Goal: Contribute content: Add original content to the website for others to see

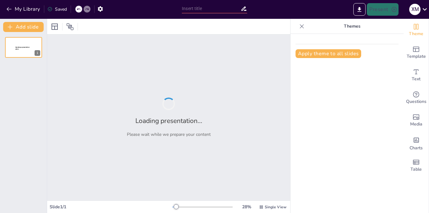
type input "Administración de Medicamentos: Velocidad y Dilución en Equinos"
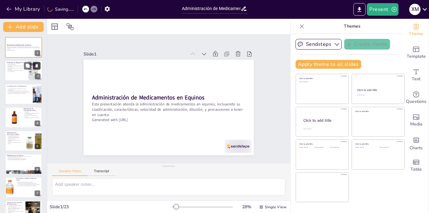
checkbox input "true"
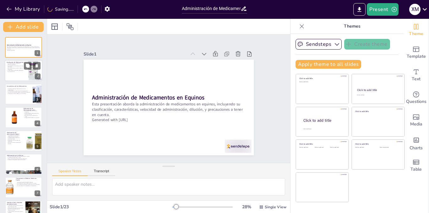
checkbox input "true"
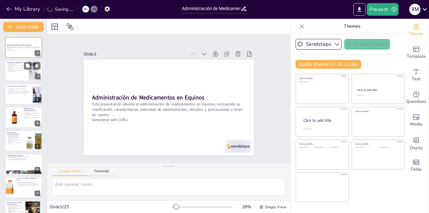
checkbox input "true"
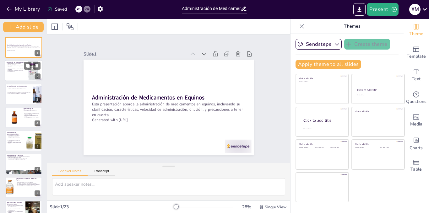
click at [13, 75] on div at bounding box center [24, 70] width 38 height 21
type textarea "La clasificación de medicamentos es crucial para entender su uso y eficacia en …"
checkbox input "true"
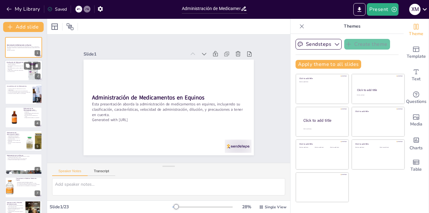
checkbox input "true"
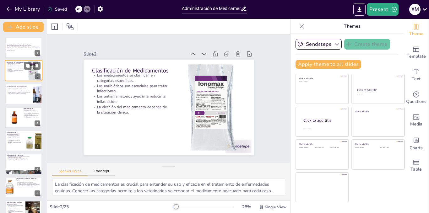
checkbox input "true"
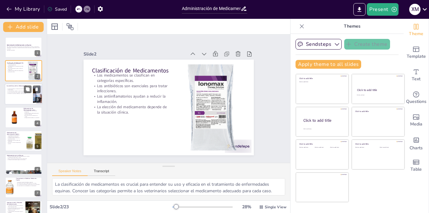
checkbox input "true"
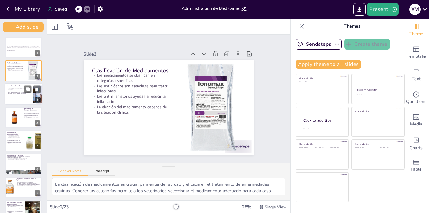
checkbox input "true"
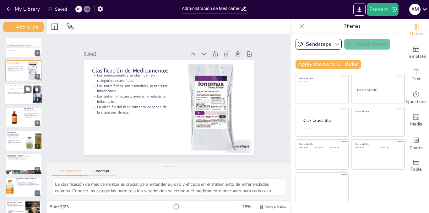
checkbox input "true"
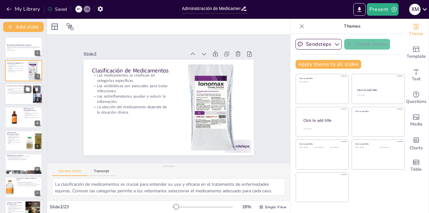
click at [16, 94] on div "La farmacocinética es fundamental en el uso de medicamentos. La farmacodinamia …" at bounding box center [19, 91] width 24 height 7
type textarea "La farmacocinética permite entender cómo un medicamento se comporta dentro del …"
checkbox input "true"
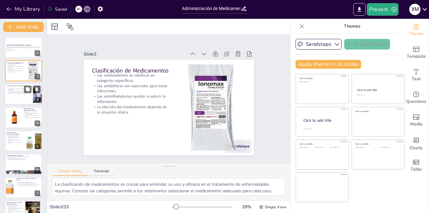
checkbox input "true"
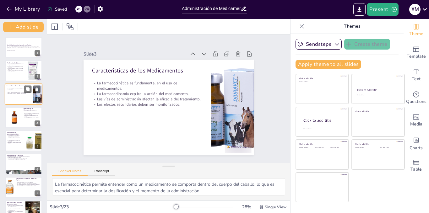
checkbox input "true"
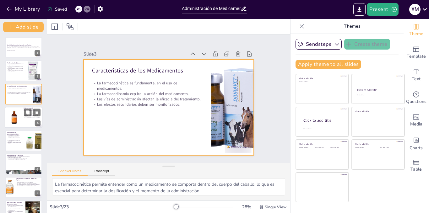
checkbox input "true"
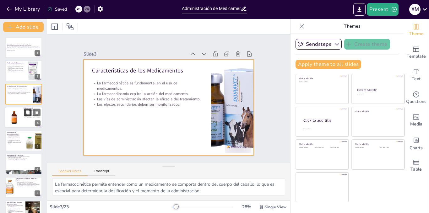
checkbox input "true"
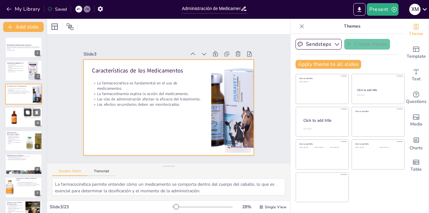
checkbox input "true"
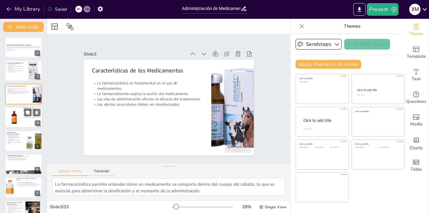
checkbox input "true"
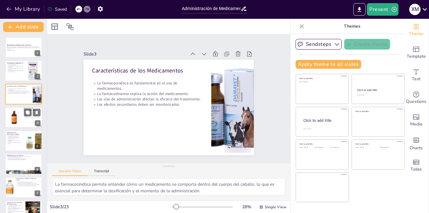
checkbox input "true"
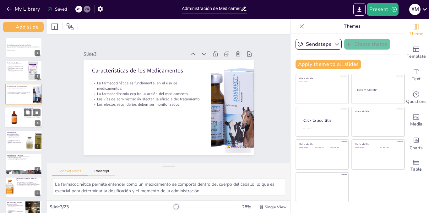
click at [20, 119] on div at bounding box center [14, 117] width 17 height 19
type textarea "La administración lenta de sedantes es vital para evitar efectos adversos y gar…"
checkbox input "true"
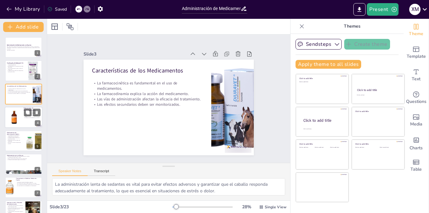
checkbox input "true"
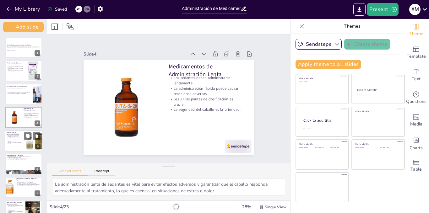
checkbox input "true"
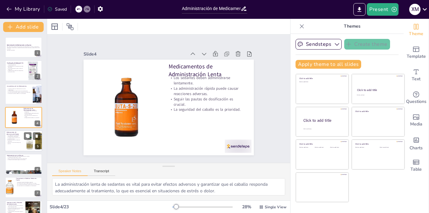
checkbox input "true"
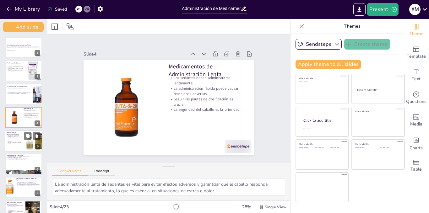
checkbox input "true"
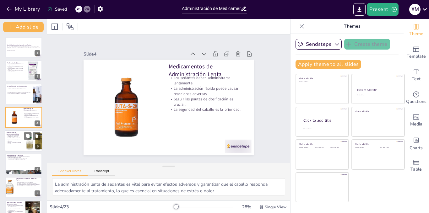
checkbox input "true"
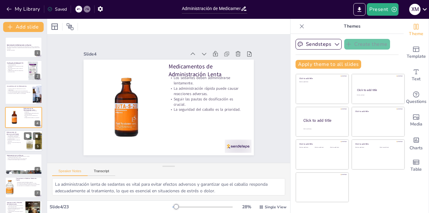
checkbox input "true"
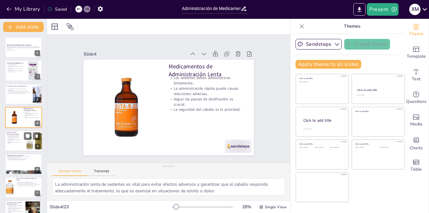
click at [17, 140] on p "El personal veterinario debe estar capacitado." at bounding box center [14, 140] width 15 height 2
type textarea "La administración rápida de analgésicos en emergencias es crucial para el manej…"
checkbox input "true"
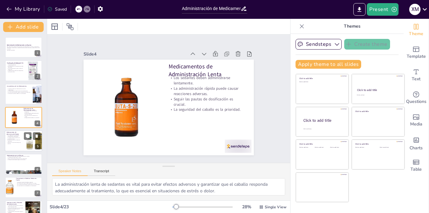
checkbox input "true"
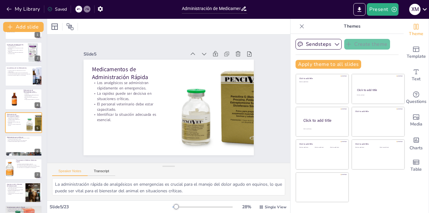
checkbox input "true"
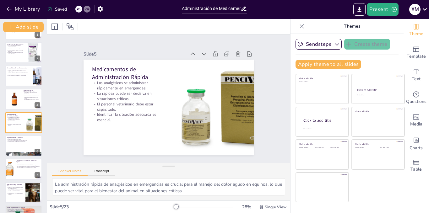
checkbox input "true"
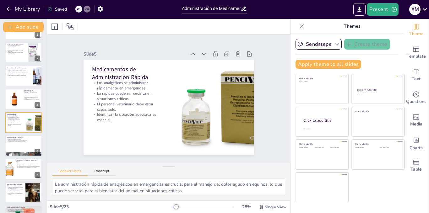
checkbox input "true"
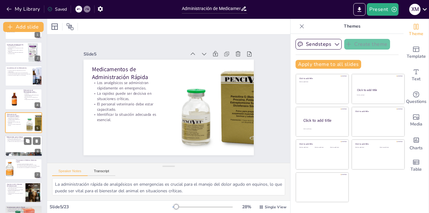
checkbox input "true"
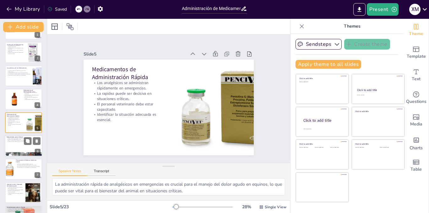
checkbox input "true"
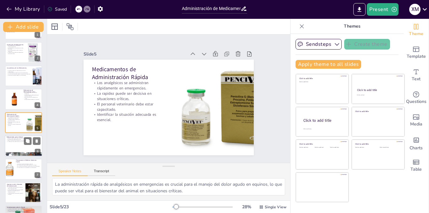
checkbox input "true"
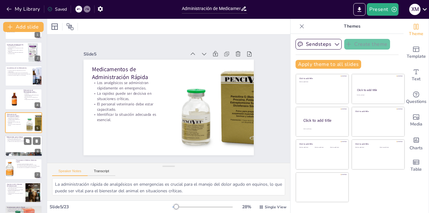
checkbox input "true"
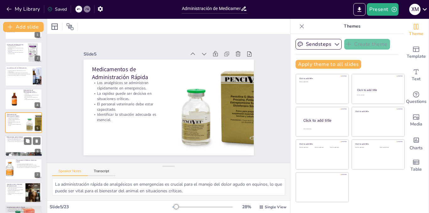
click at [13, 148] on div at bounding box center [24, 145] width 38 height 21
type textarea "La dilución de medicamentos es una práctica importante para prevenir la irritac…"
checkbox input "true"
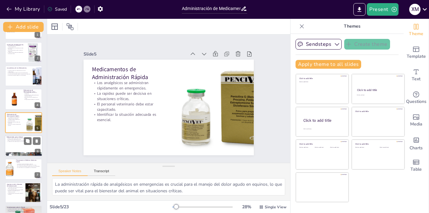
checkbox input "true"
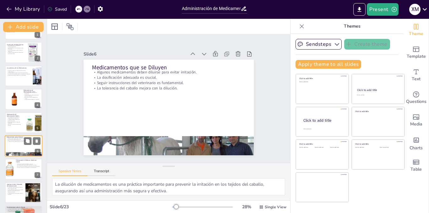
scroll to position [42, 0]
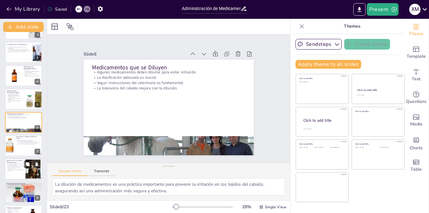
checkbox input "true"
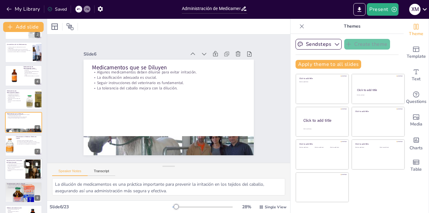
checkbox input "true"
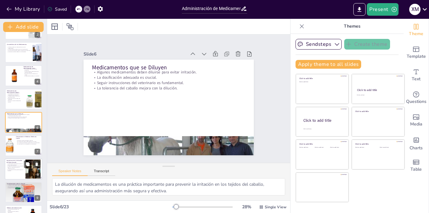
checkbox input "true"
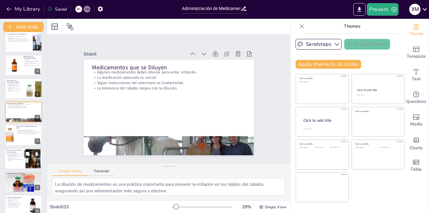
checkbox input "true"
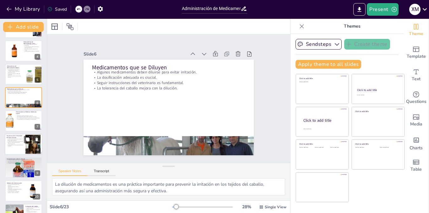
checkbox input "true"
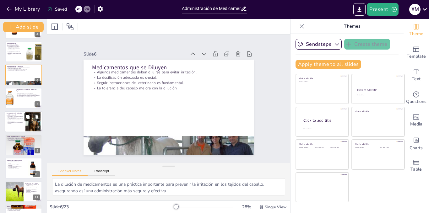
checkbox input "true"
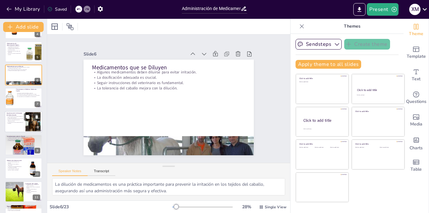
scroll to position [105, 0]
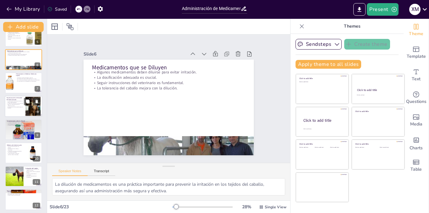
checkbox input "true"
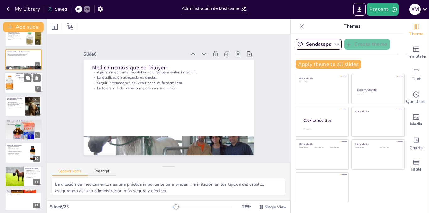
checkbox input "true"
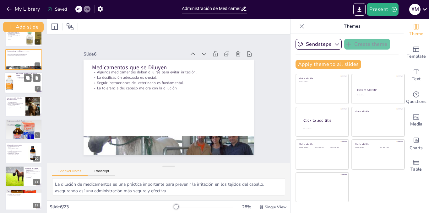
checkbox input "true"
click at [12, 82] on div at bounding box center [9, 83] width 19 height 21
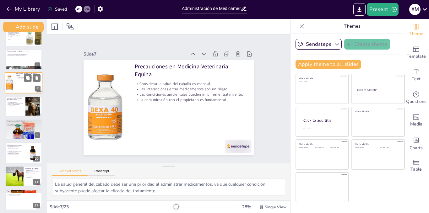
scroll to position [65, 0]
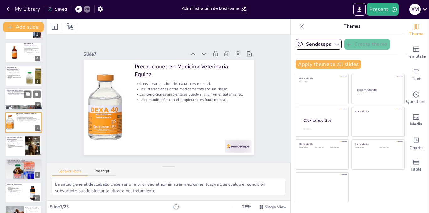
click at [11, 102] on div at bounding box center [24, 99] width 38 height 21
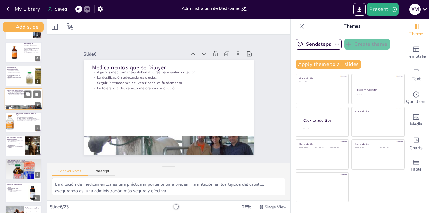
scroll to position [42, 0]
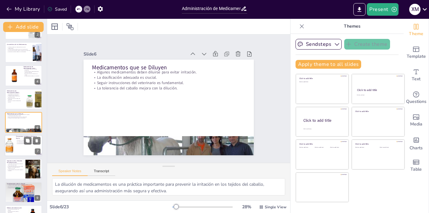
click at [16, 150] on div at bounding box center [24, 145] width 38 height 21
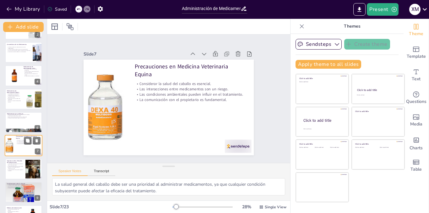
scroll to position [65, 0]
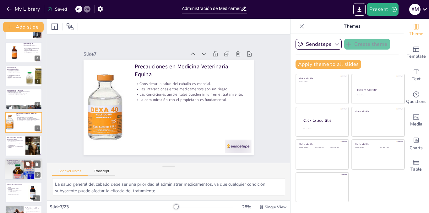
click at [20, 169] on div at bounding box center [24, 169] width 38 height 38
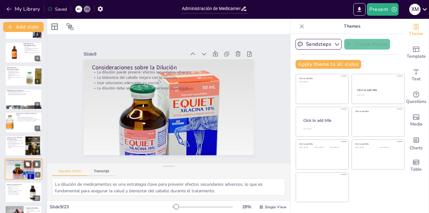
scroll to position [112, 0]
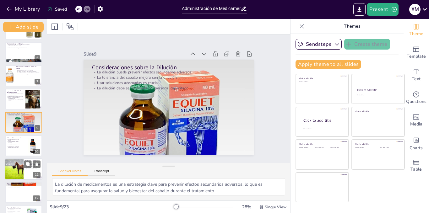
click at [11, 173] on div at bounding box center [14, 169] width 32 height 21
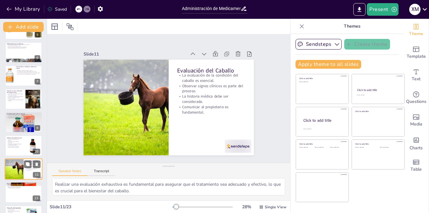
scroll to position [158, 0]
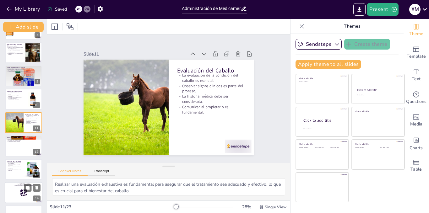
click at [18, 192] on div at bounding box center [24, 192] width 38 height 21
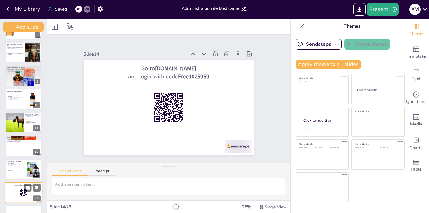
scroll to position [229, 0]
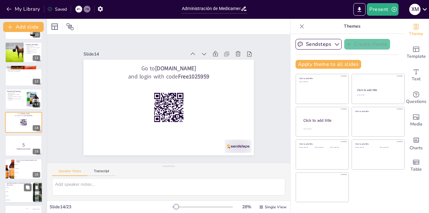
click at [18, 193] on li "sedantes" at bounding box center [19, 192] width 28 height 4
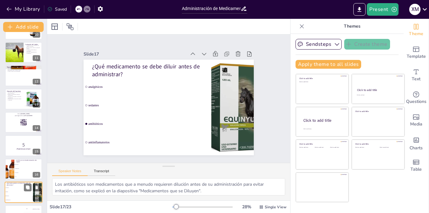
scroll to position [299, 0]
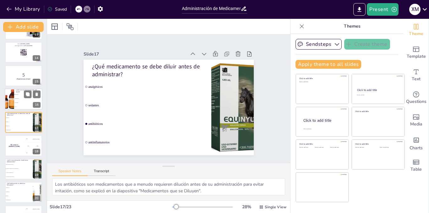
click at [15, 104] on li "subcutánea" at bounding box center [28, 103] width 28 height 4
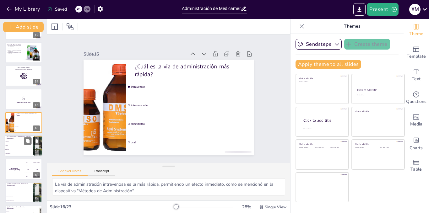
click at [11, 144] on li "sedantes" at bounding box center [19, 146] width 28 height 4
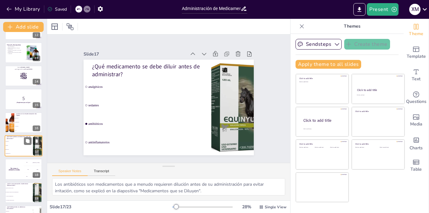
scroll to position [299, 0]
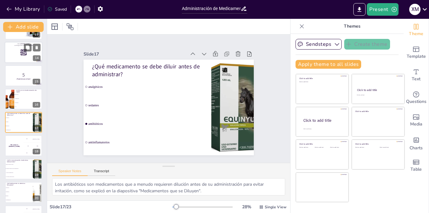
click at [19, 57] on div at bounding box center [24, 52] width 38 height 21
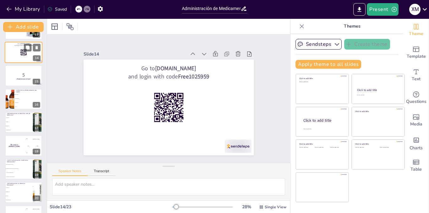
scroll to position [229, 0]
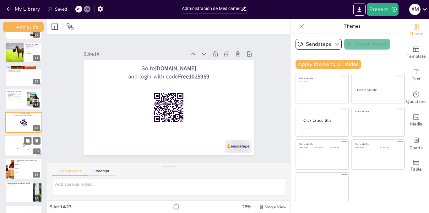
click at [14, 146] on p "5" at bounding box center [24, 145] width 34 height 7
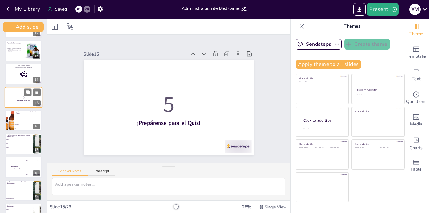
scroll to position [290, 0]
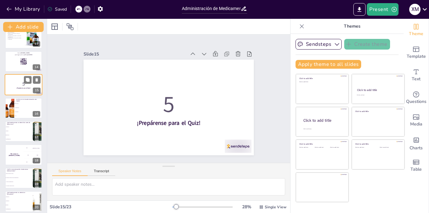
click at [14, 146] on div "The winner is [PERSON_NAME]" at bounding box center [14, 154] width 19 height 21
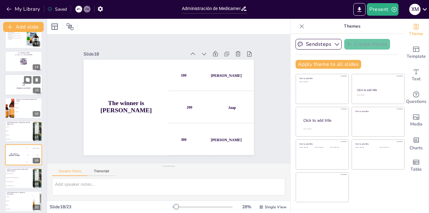
scroll to position [322, 0]
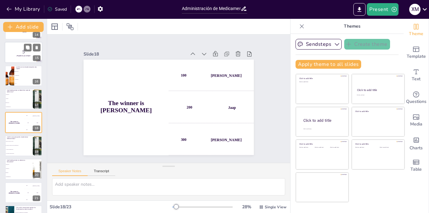
click at [14, 146] on span "Considerar la interacción entre medicamentos" at bounding box center [19, 145] width 26 height 1
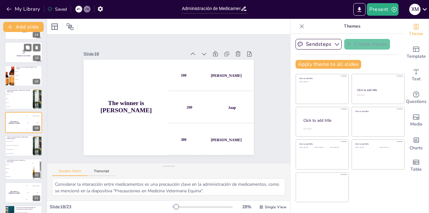
scroll to position [345, 0]
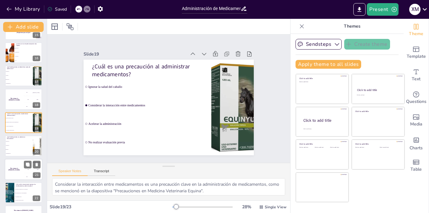
click at [17, 168] on div "The winner is [PERSON_NAME]" at bounding box center [14, 169] width 19 height 21
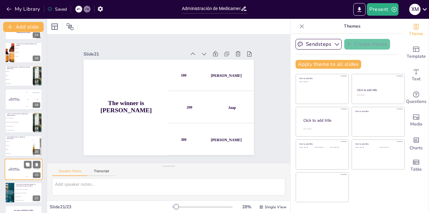
scroll to position [364, 0]
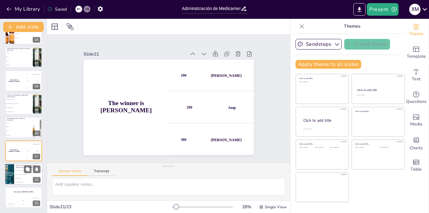
click at [16, 174] on li "Para prevenir errores y hacer seguimiento" at bounding box center [28, 175] width 28 height 4
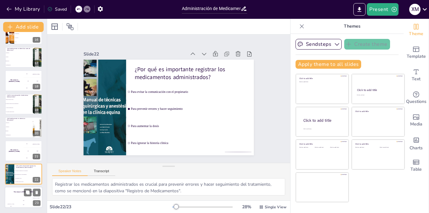
click at [14, 198] on div "Hasan 100" at bounding box center [11, 203] width 13 height 11
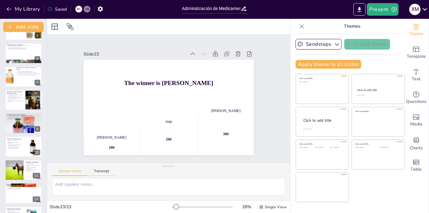
scroll to position [0, 0]
